Goal: Navigation & Orientation: Find specific page/section

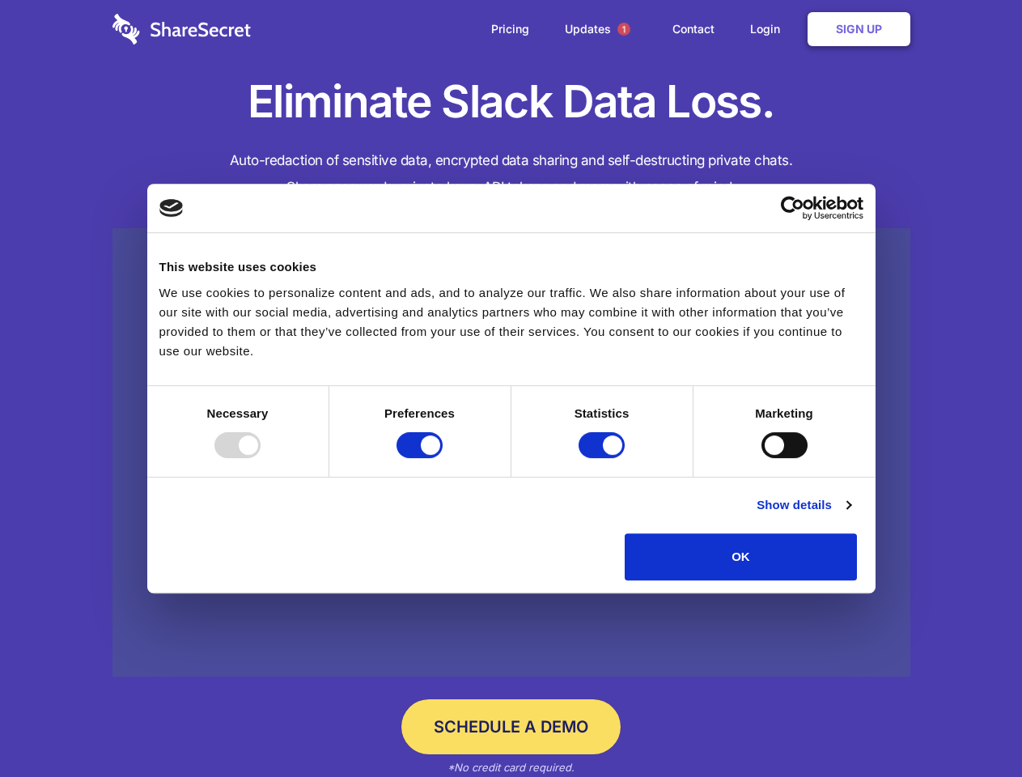
click at [261, 458] on div at bounding box center [237, 445] width 46 height 26
click at [443, 458] on input "Preferences" at bounding box center [420, 445] width 46 height 26
checkbox input "false"
click at [604, 458] on input "Statistics" at bounding box center [602, 445] width 46 height 26
checkbox input "false"
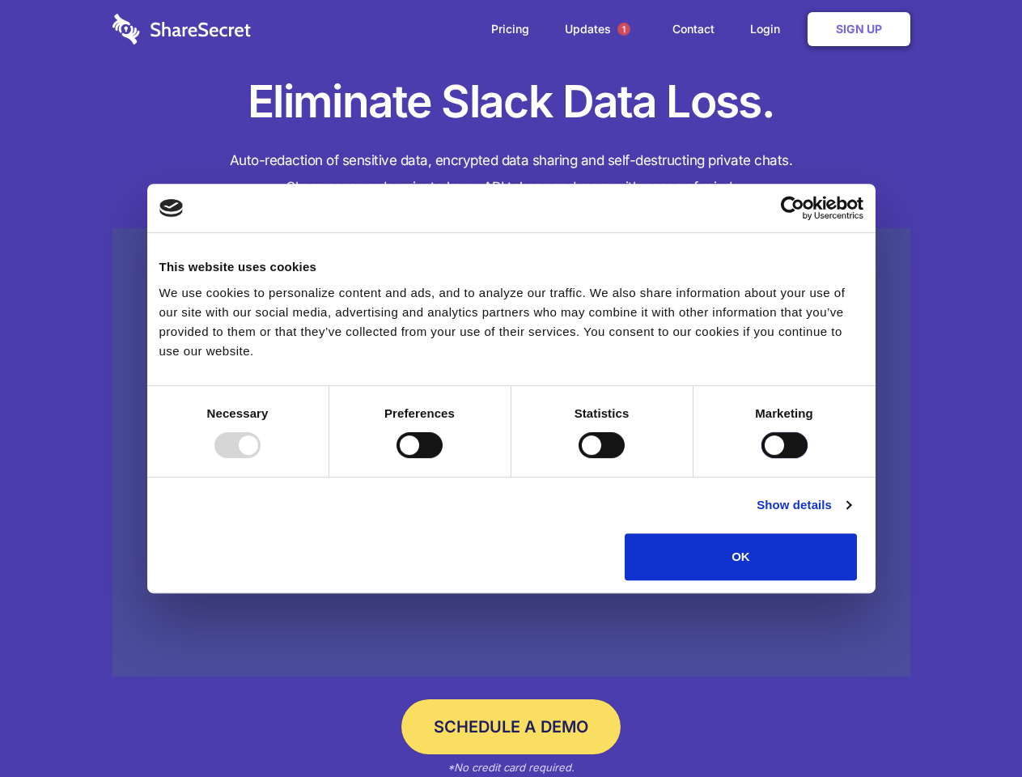
click at [761, 458] on input "Marketing" at bounding box center [784, 445] width 46 height 26
checkbox input "true"
click at [850, 515] on link "Show details" at bounding box center [804, 504] width 94 height 19
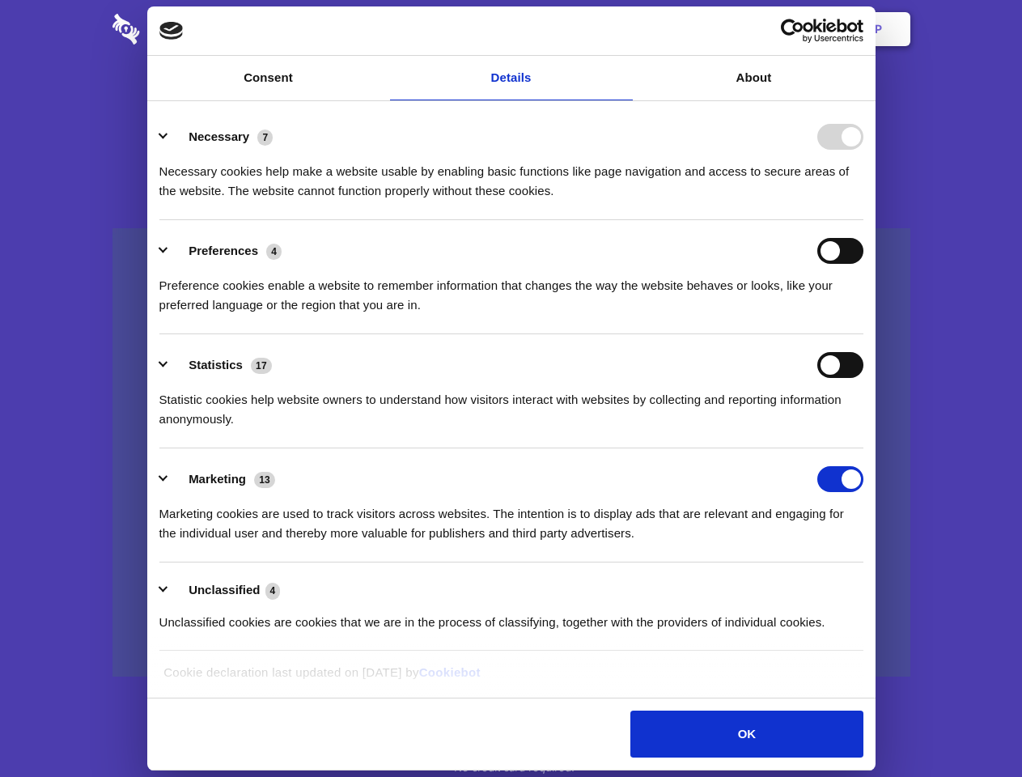
click at [863, 315] on div "Preference cookies enable a website to remember information that changes the wa…" at bounding box center [511, 289] width 704 height 51
click at [623, 29] on span "1" at bounding box center [623, 29] width 13 height 13
